Goal: Task Accomplishment & Management: Manage account settings

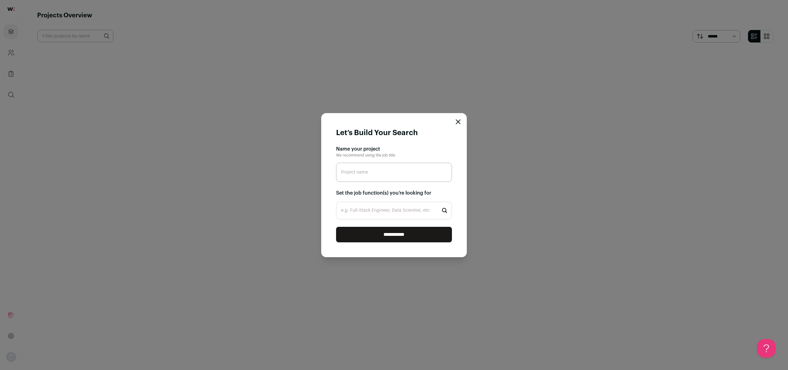
click at [459, 120] on icon "Close modal" at bounding box center [458, 121] width 5 height 5
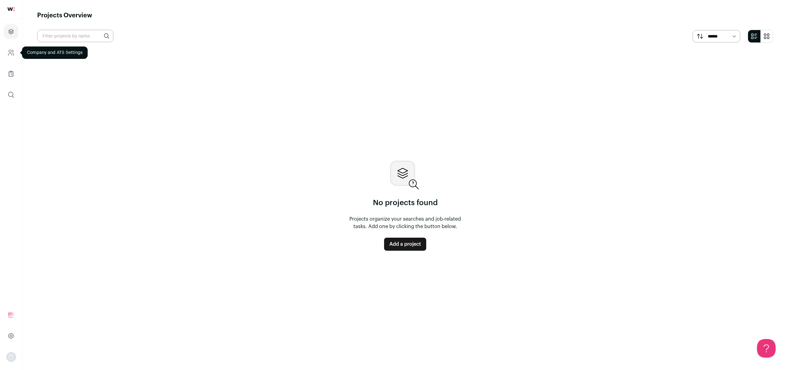
click at [8, 46] on link "Company and ATS Settings" at bounding box center [11, 52] width 15 height 15
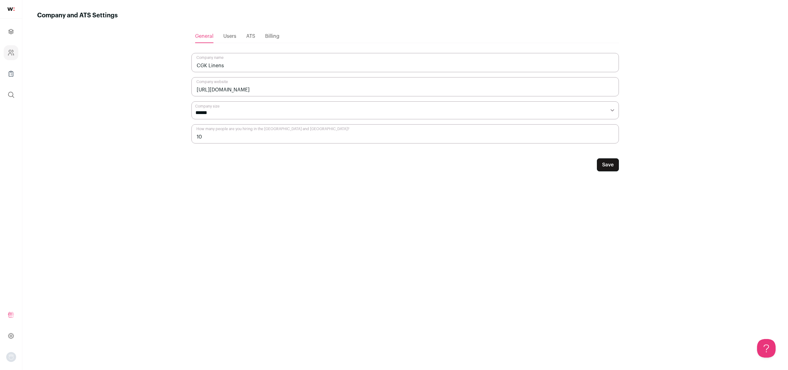
click at [615, 167] on button "Save" at bounding box center [608, 164] width 22 height 13
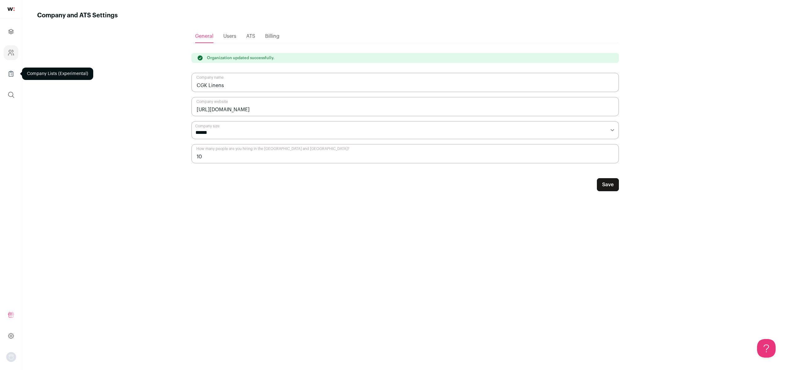
click at [8, 74] on icon "Company Lists" at bounding box center [10, 73] width 7 height 7
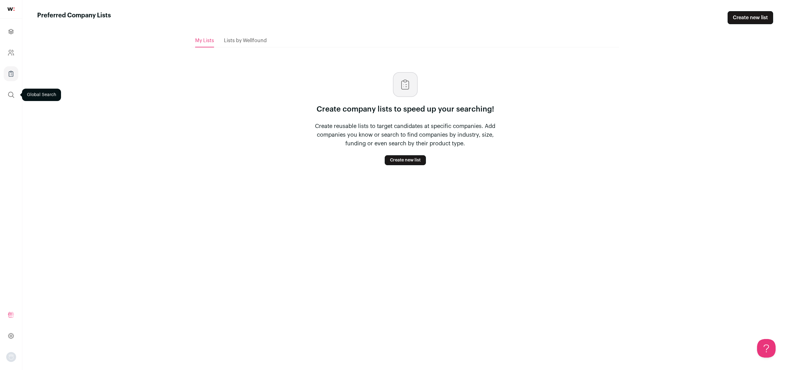
click at [8, 90] on button "submit" at bounding box center [11, 94] width 15 height 15
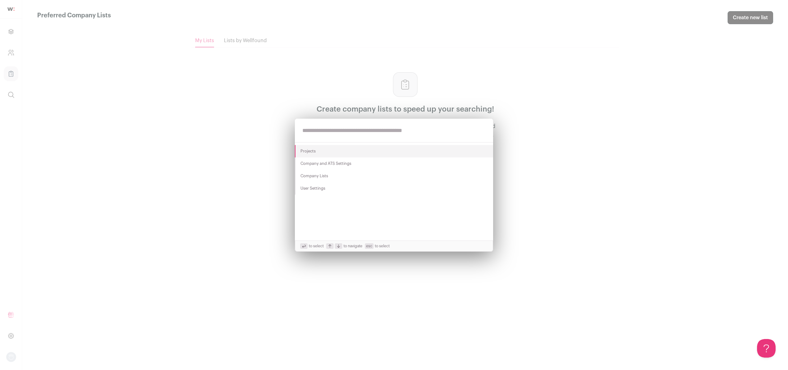
click at [210, 190] on div "Projects Company and ATS Settings Company Lists User Settings to select to navi…" at bounding box center [394, 185] width 788 height 370
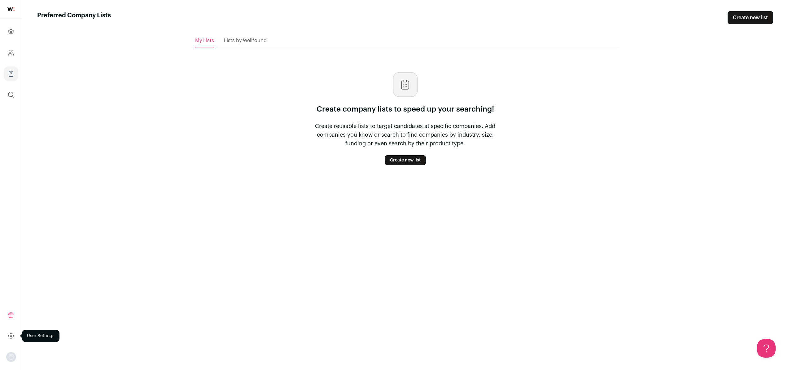
click at [7, 334] on icon at bounding box center [10, 335] width 7 height 7
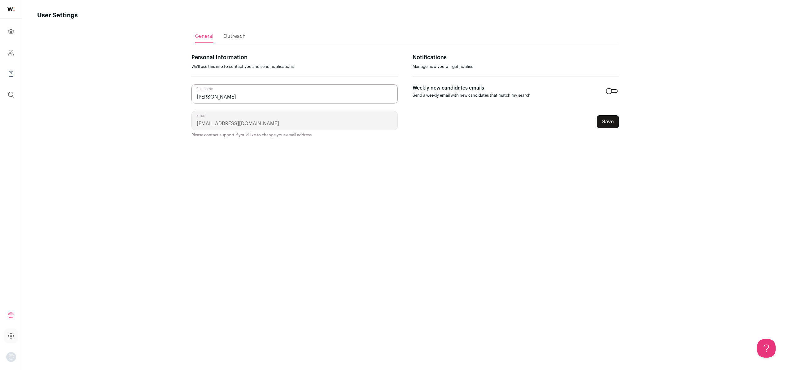
click at [230, 37] on span "Outreach" at bounding box center [234, 36] width 22 height 5
